Goal: Task Accomplishment & Management: Use online tool/utility

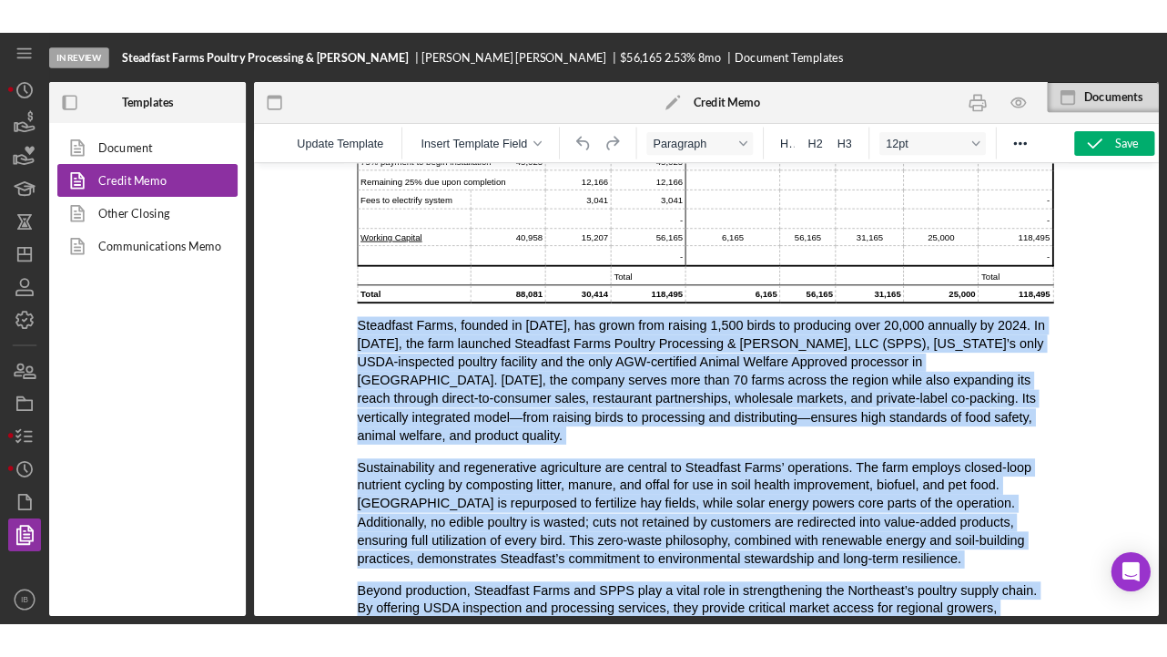
scroll to position [1355, 0]
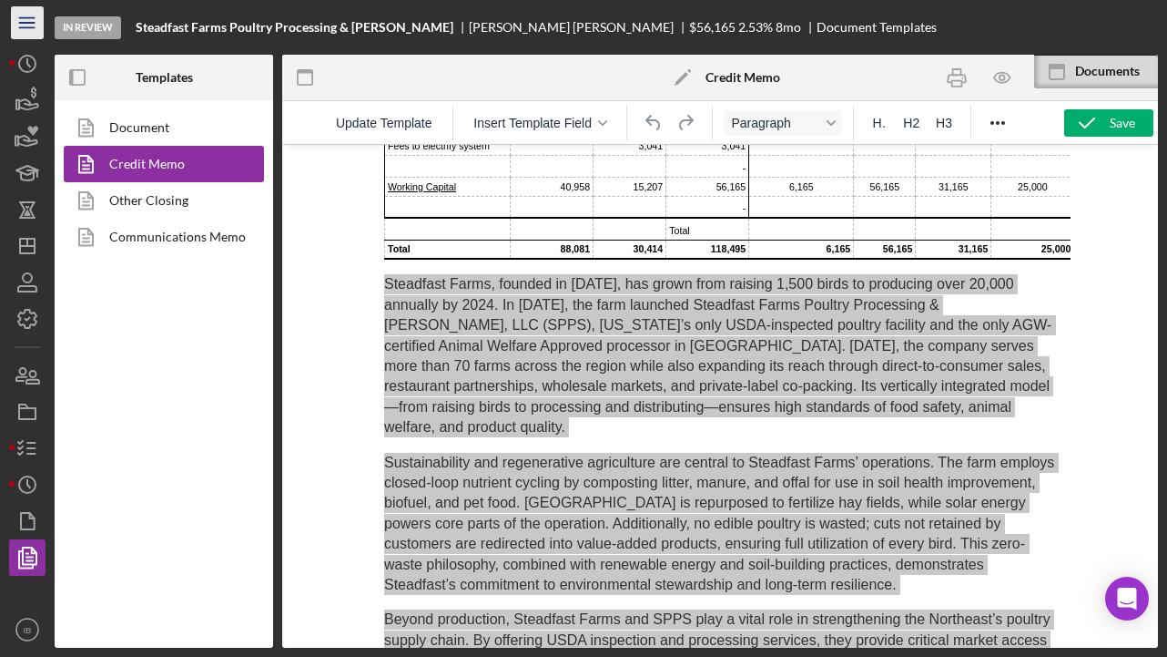
click at [35, 29] on icon "Icon/Menu" at bounding box center [27, 23] width 41 height 41
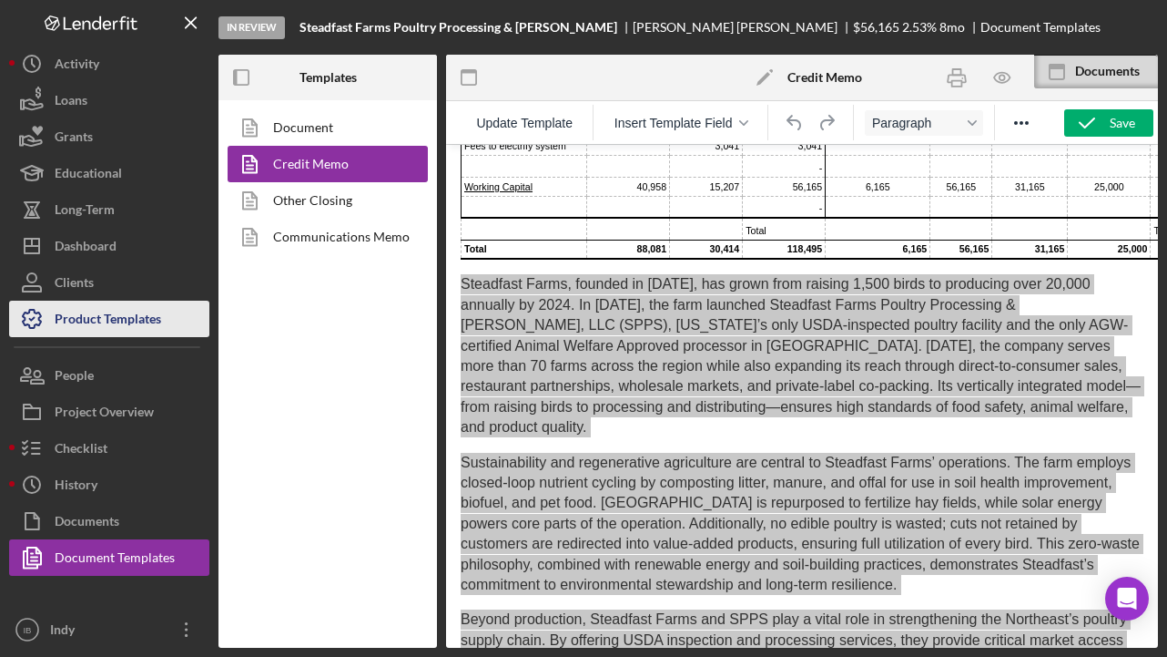
click at [152, 318] on div "Product Templates" at bounding box center [108, 321] width 107 height 41
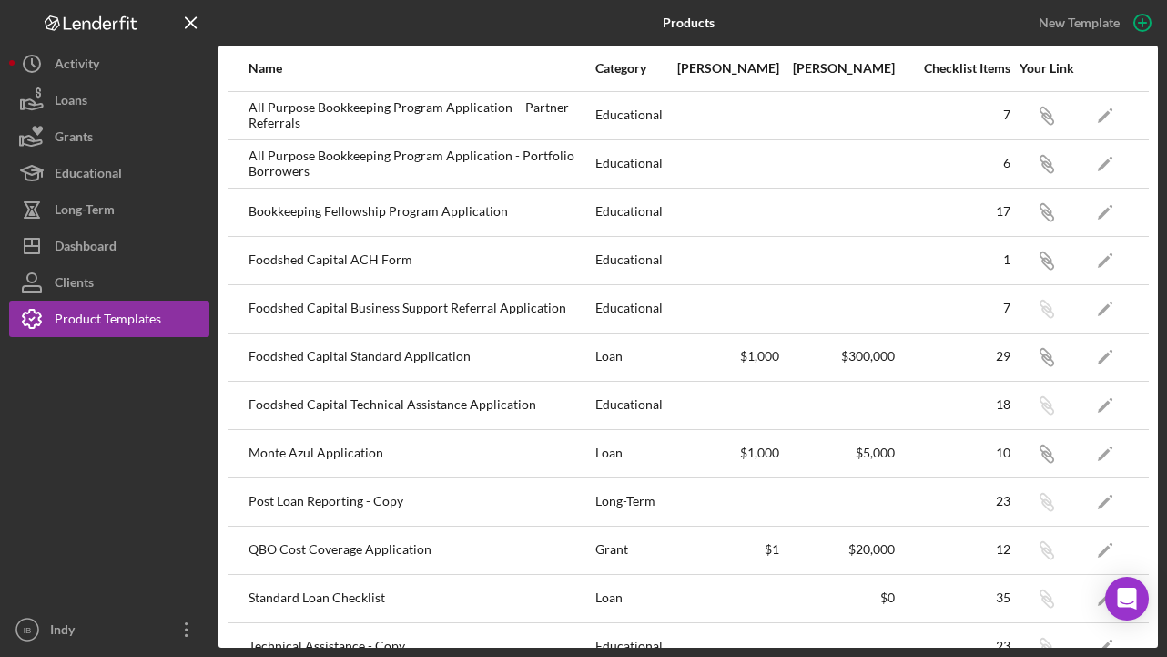
click at [677, 221] on div at bounding box center [723, 212] width 114 height 46
click at [1053, 164] on icon "Icon/Link" at bounding box center [1046, 163] width 41 height 41
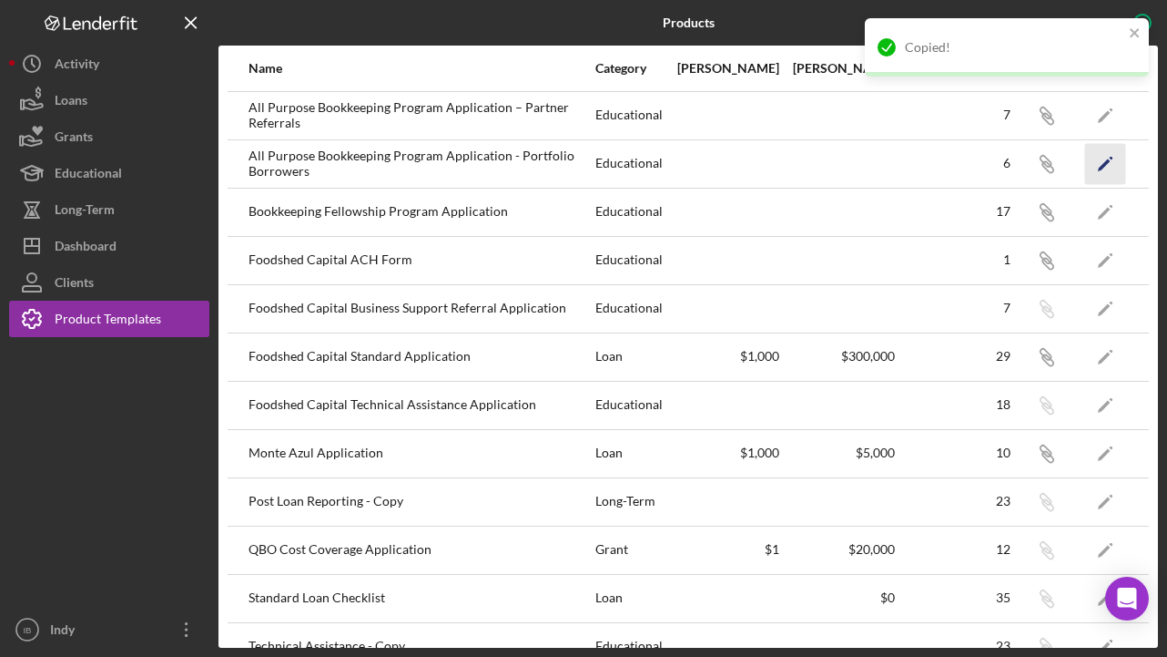
click at [1116, 158] on icon "Icon/Edit" at bounding box center [1105, 163] width 41 height 41
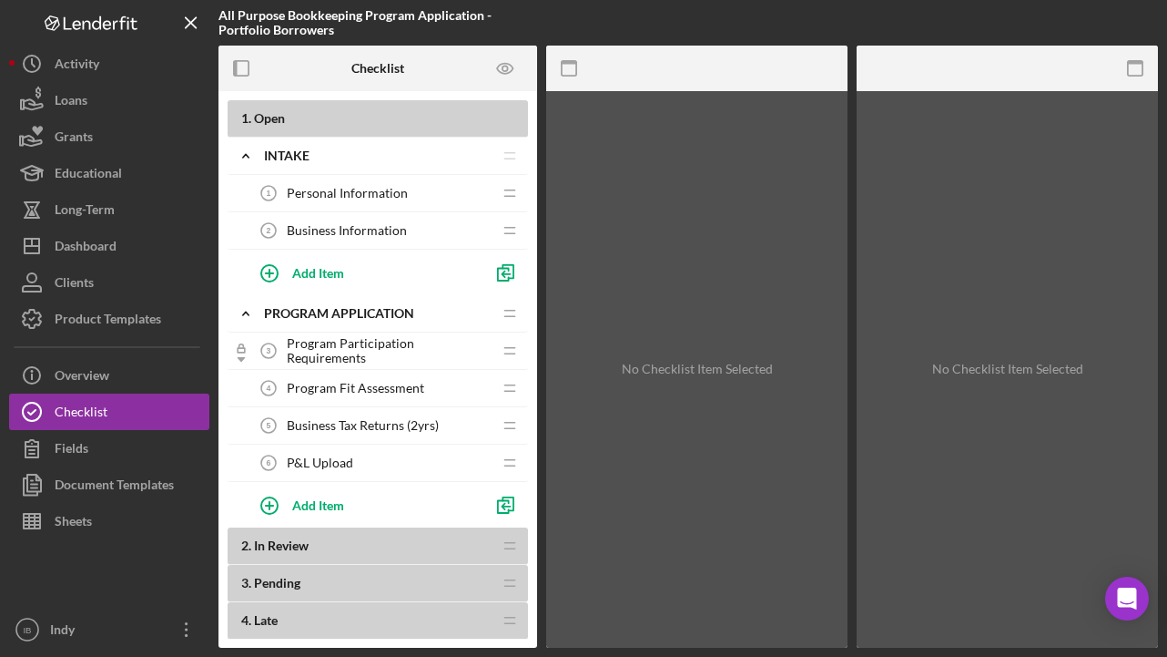
click at [414, 188] on div "Personal Information 1 Personal Information" at bounding box center [370, 193] width 241 height 36
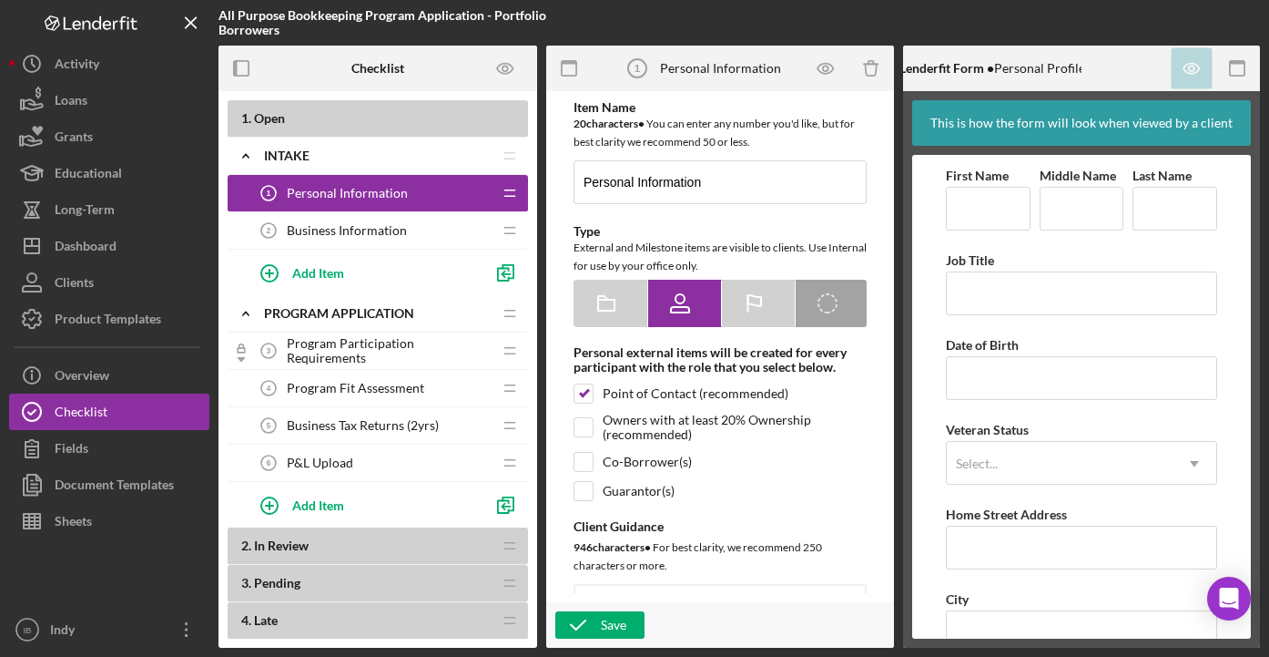
click at [1180, 35] on div at bounding box center [1086, 23] width 347 height 46
click at [246, 69] on icon "button" at bounding box center [241, 68] width 41 height 41
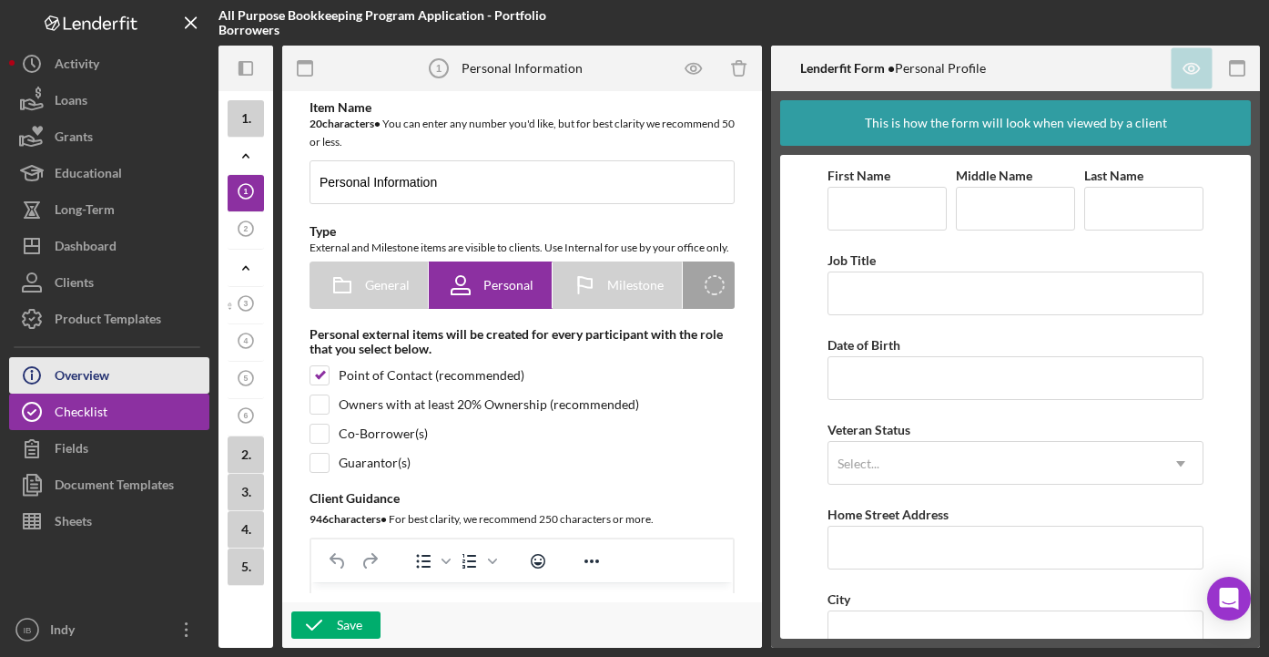
click at [134, 387] on button "Icon/Info Overview" at bounding box center [109, 375] width 200 height 36
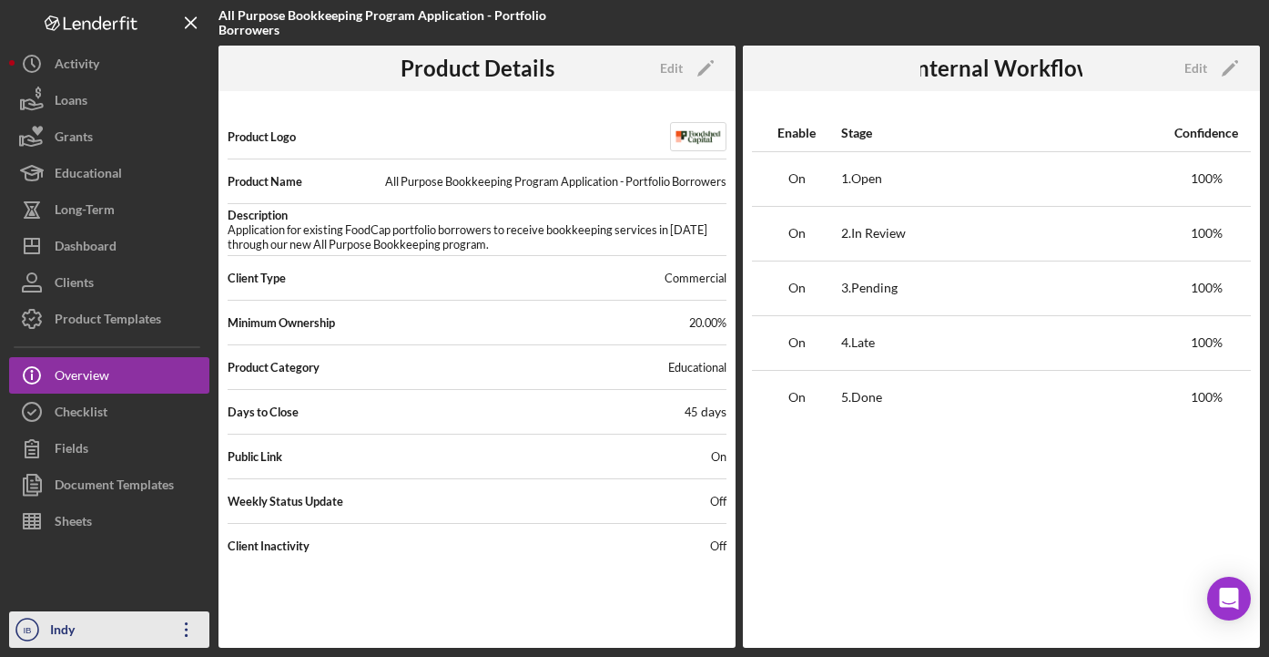
click at [184, 622] on icon "Icon/Overflow" at bounding box center [187, 629] width 46 height 46
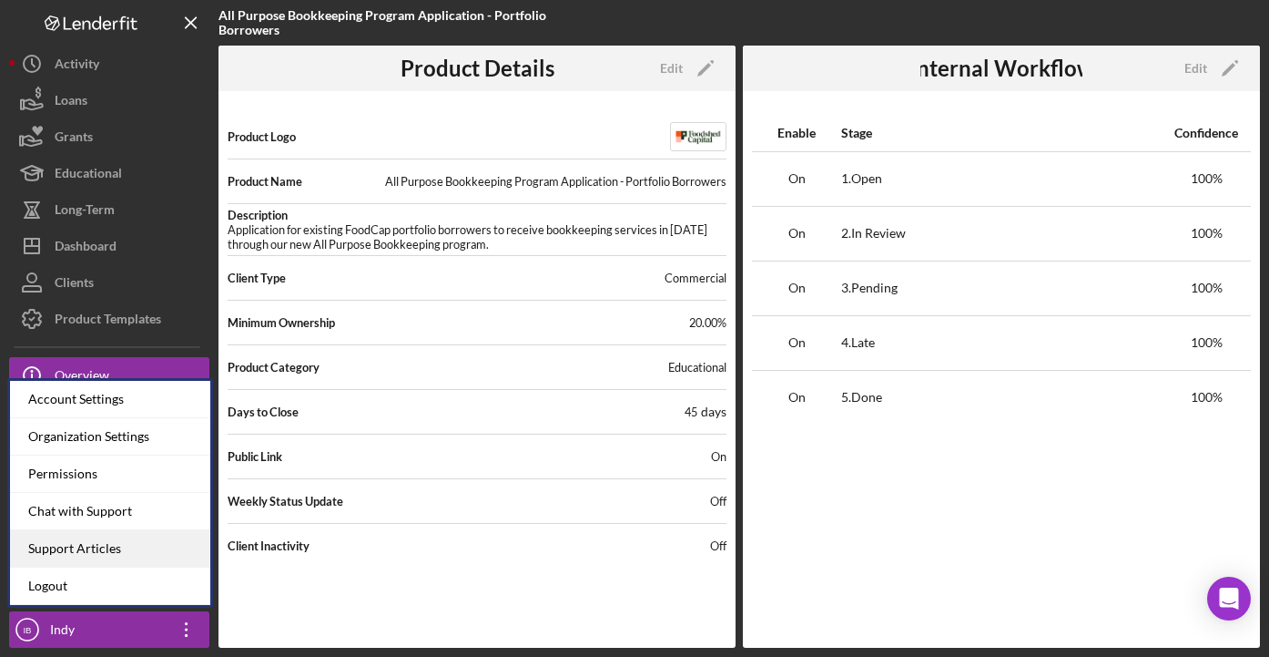
click at [151, 540] on link "Support Articles" at bounding box center [110, 548] width 200 height 37
